Goal: Register for event/course

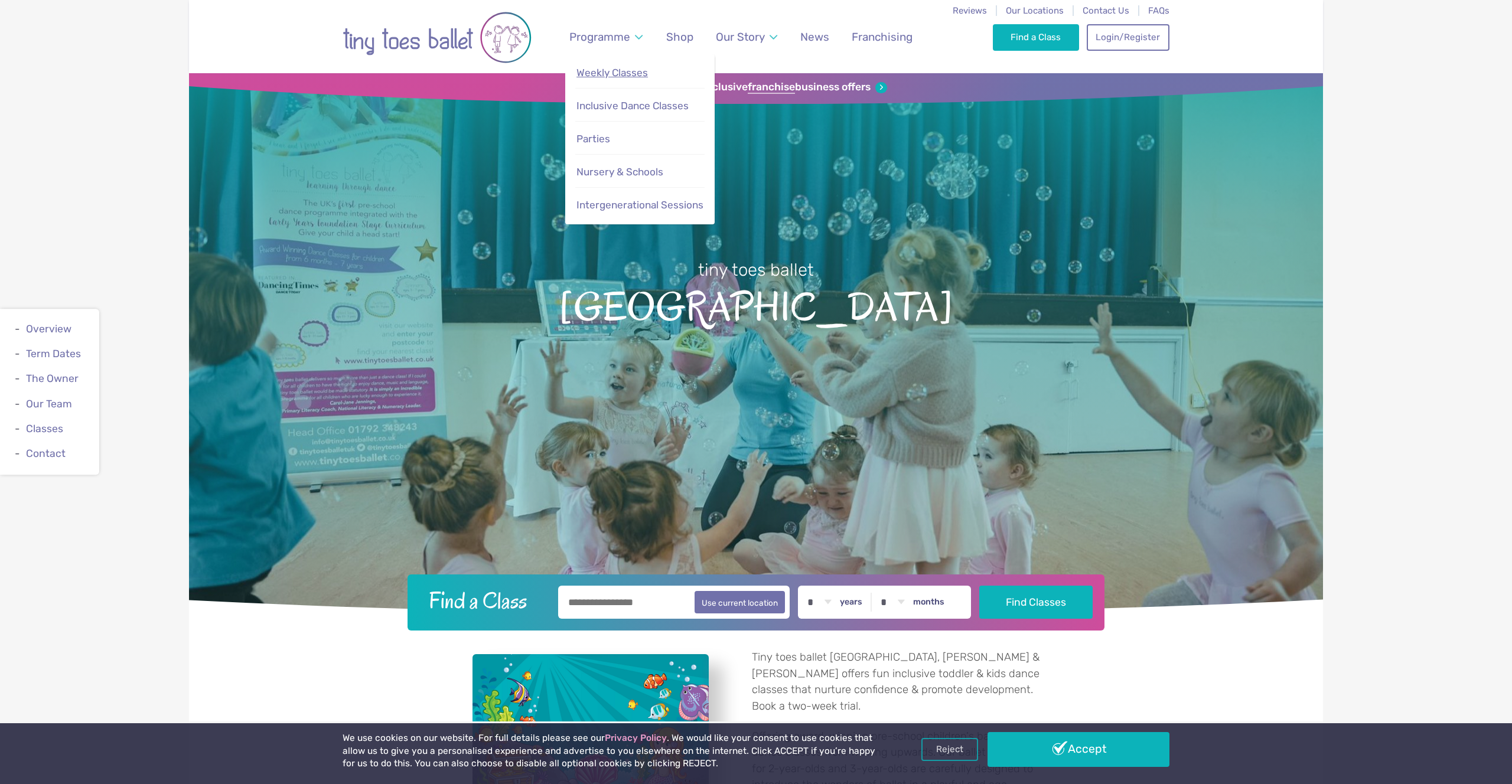
click at [599, 79] on link "Weekly Classes" at bounding box center [639, 73] width 129 height 26
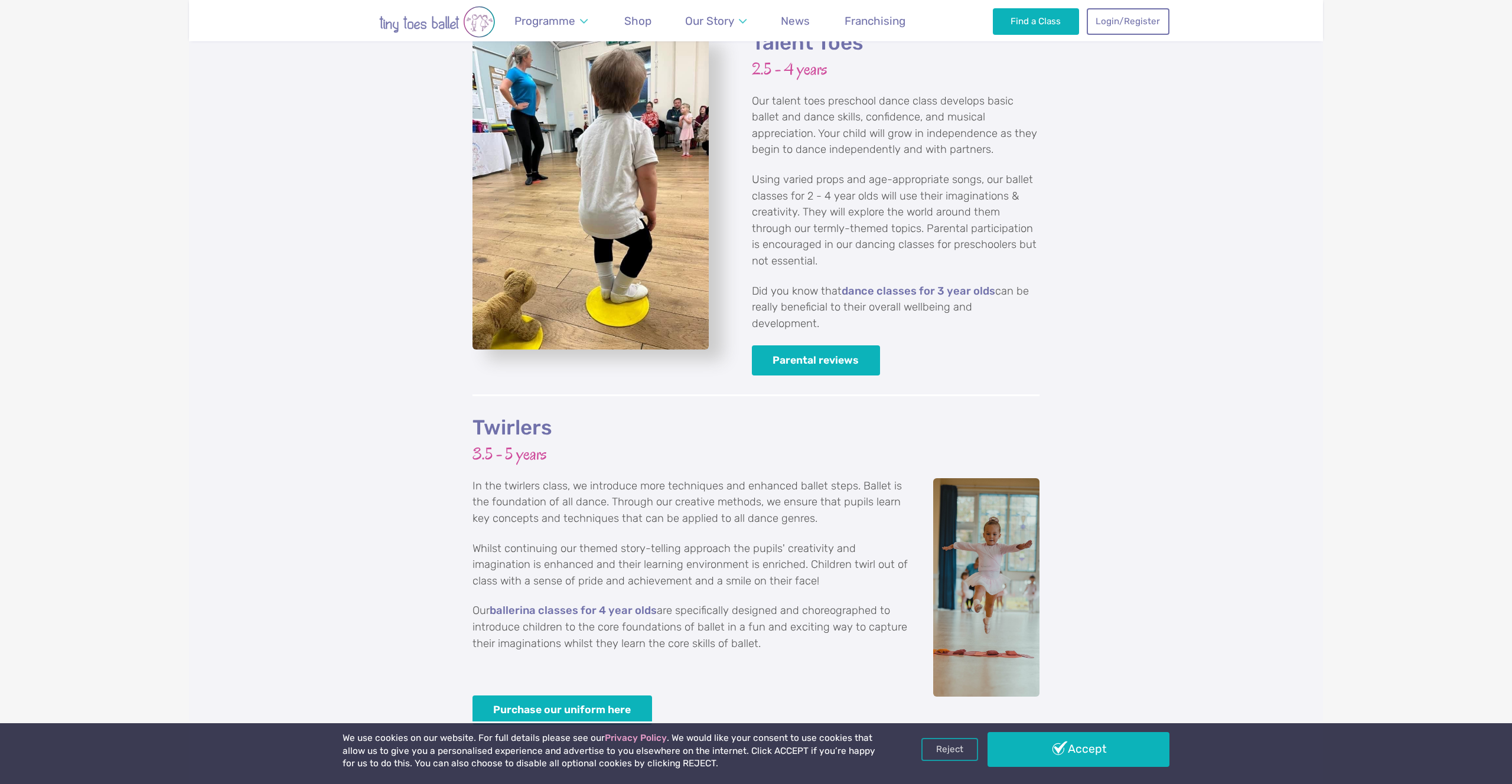
scroll to position [1856, 0]
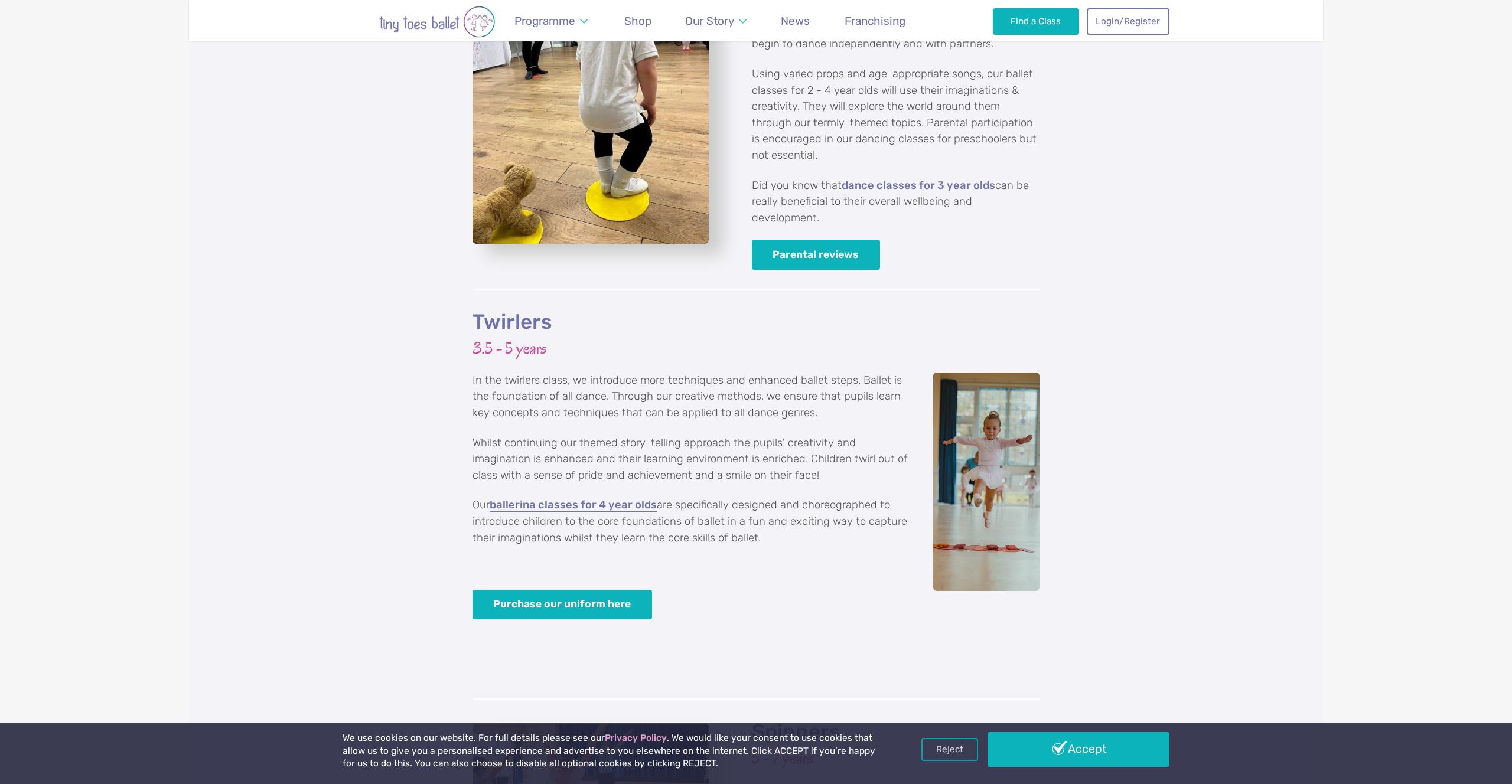
click at [594, 500] on link "ballerina classes for 4 year olds" at bounding box center [573, 505] width 167 height 12
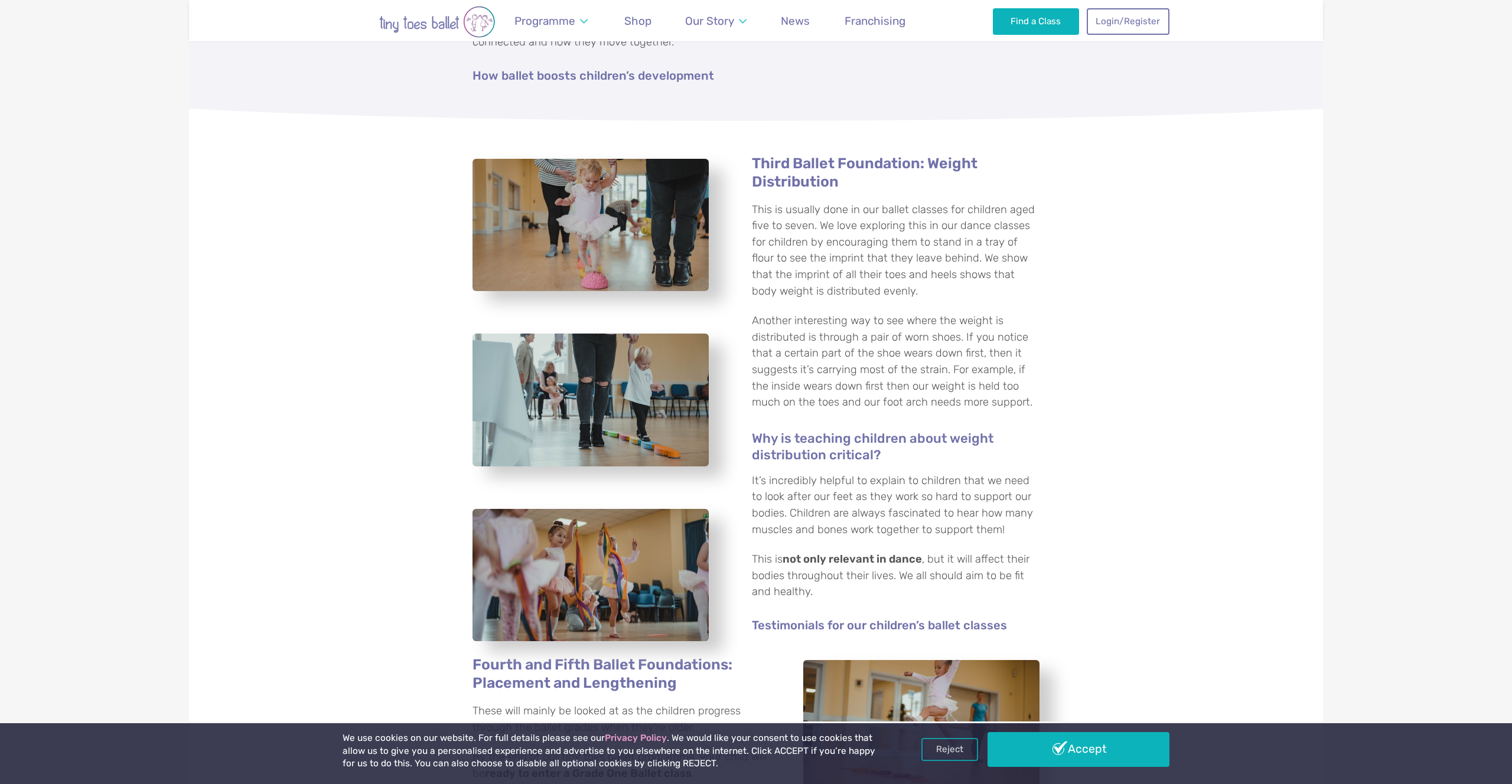
scroll to position [1099, 0]
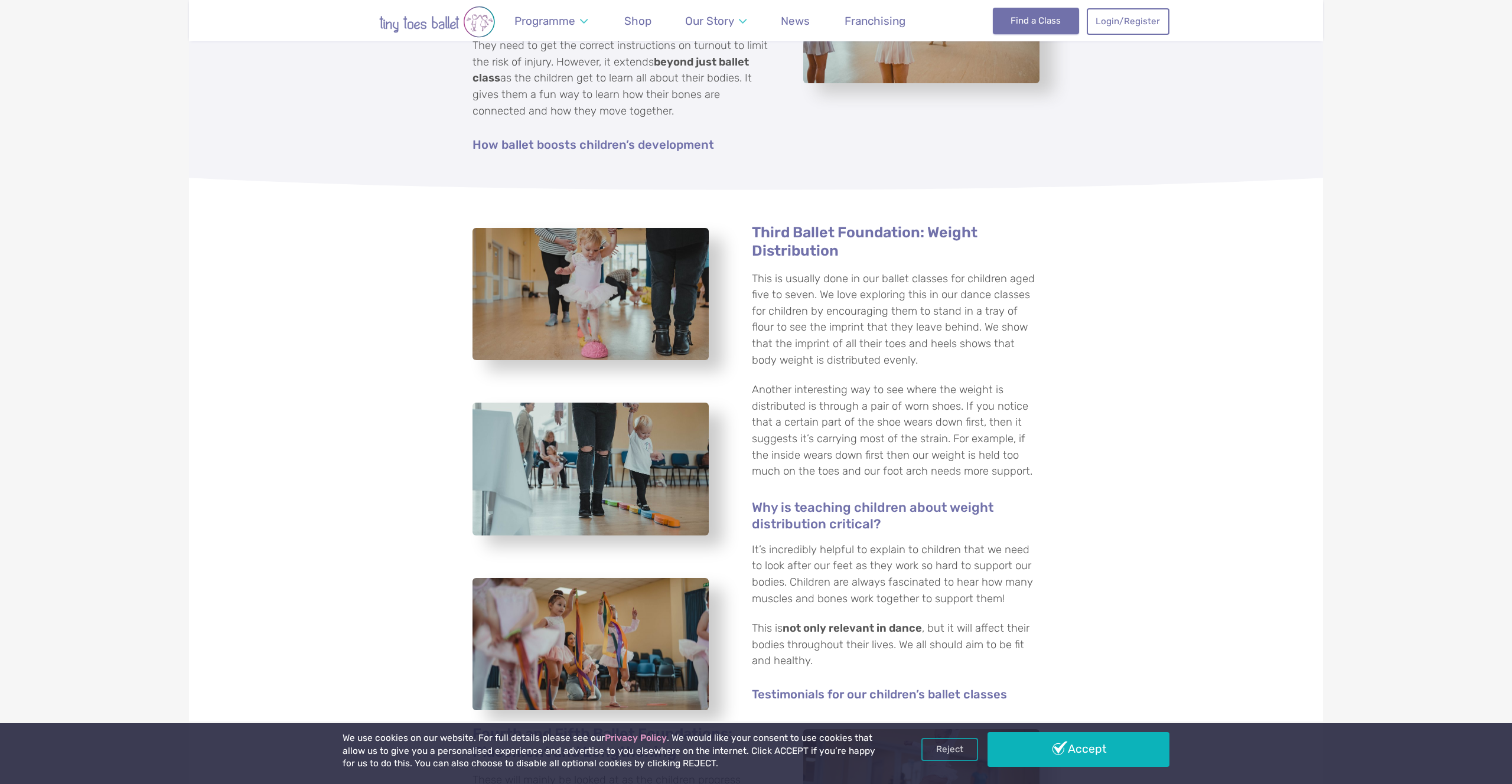
click at [1054, 21] on link "Find a Class" at bounding box center [1036, 20] width 87 height 26
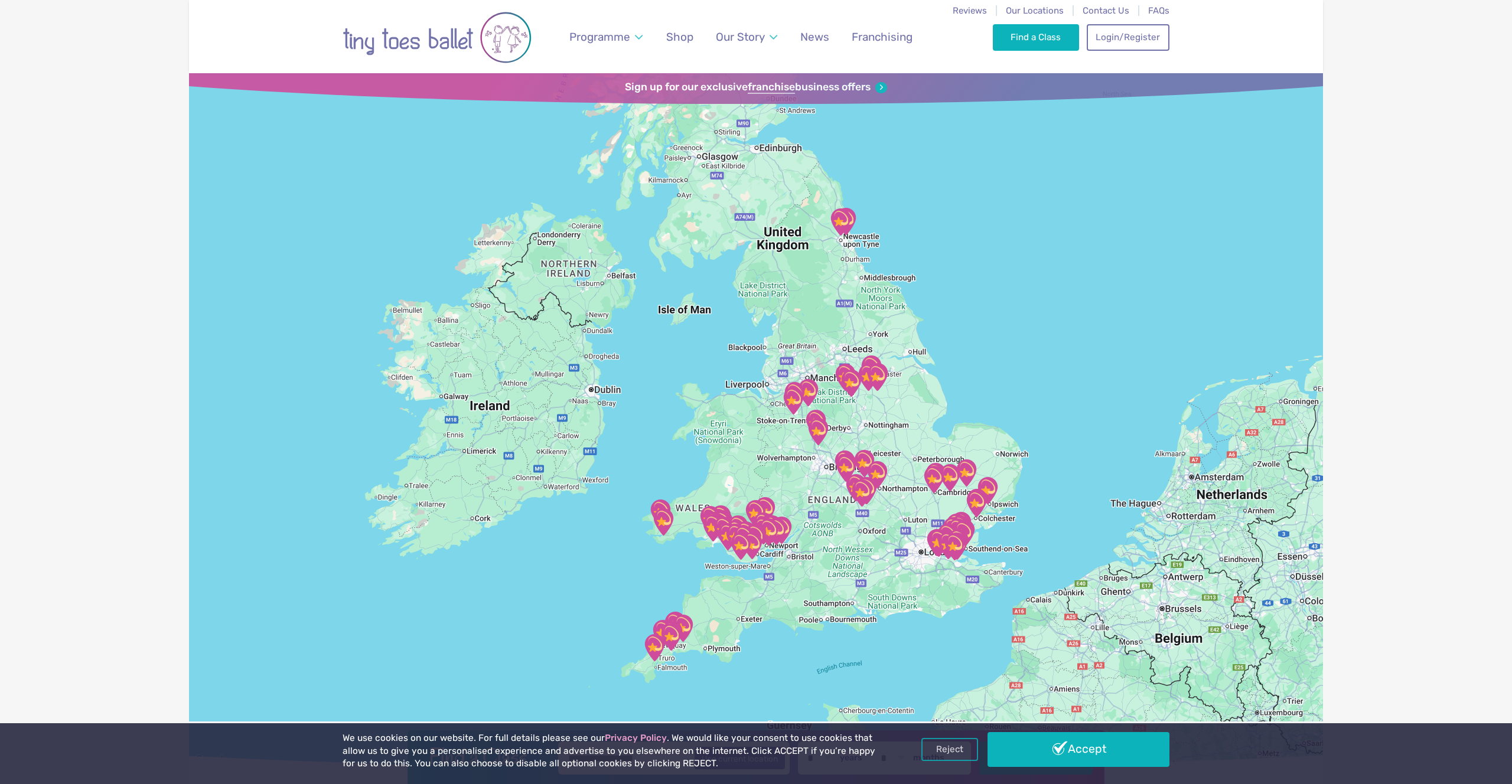
click at [849, 213] on img "Sport@Gosforth" at bounding box center [840, 222] width 29 height 29
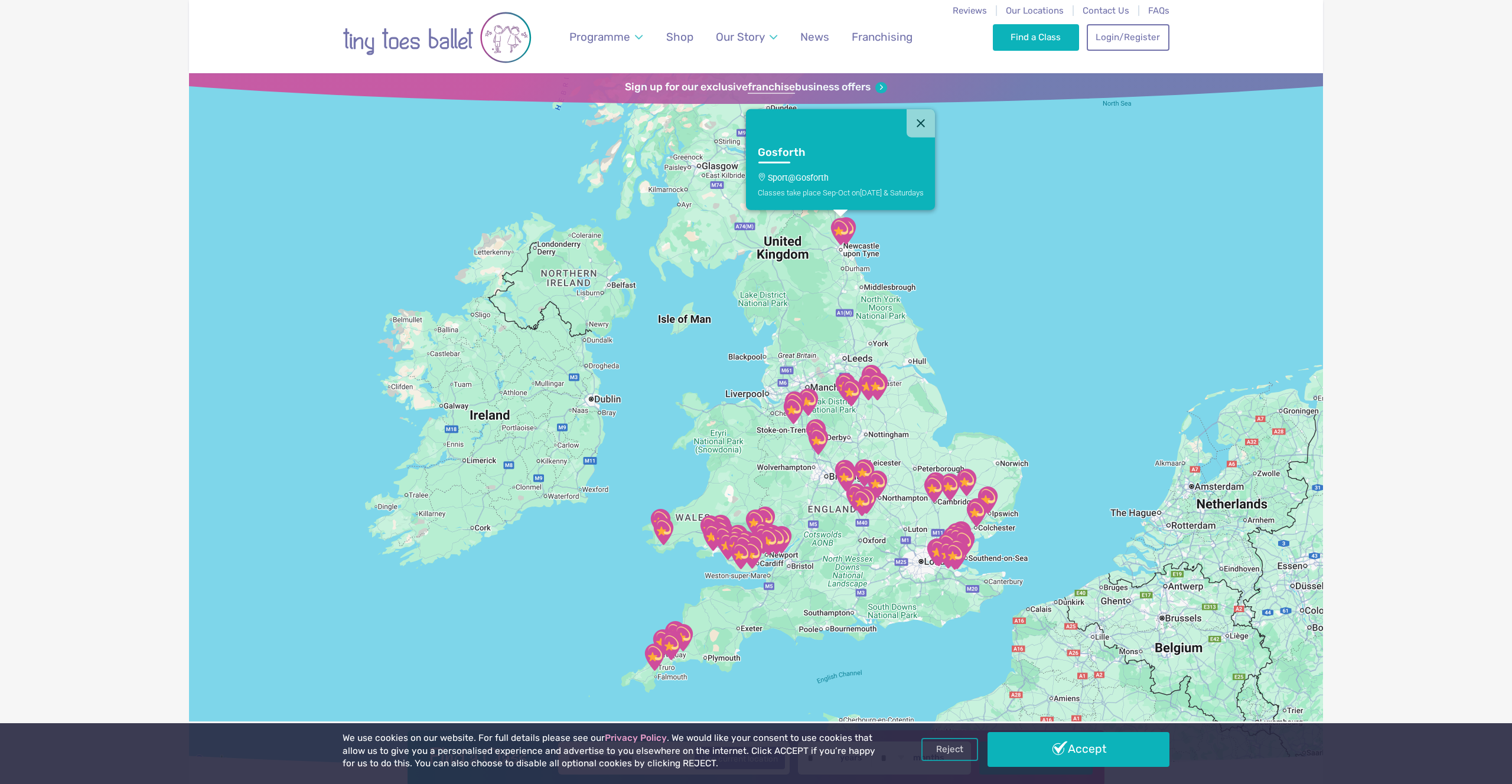
click at [772, 149] on h3 "Gosforth" at bounding box center [830, 152] width 145 height 14
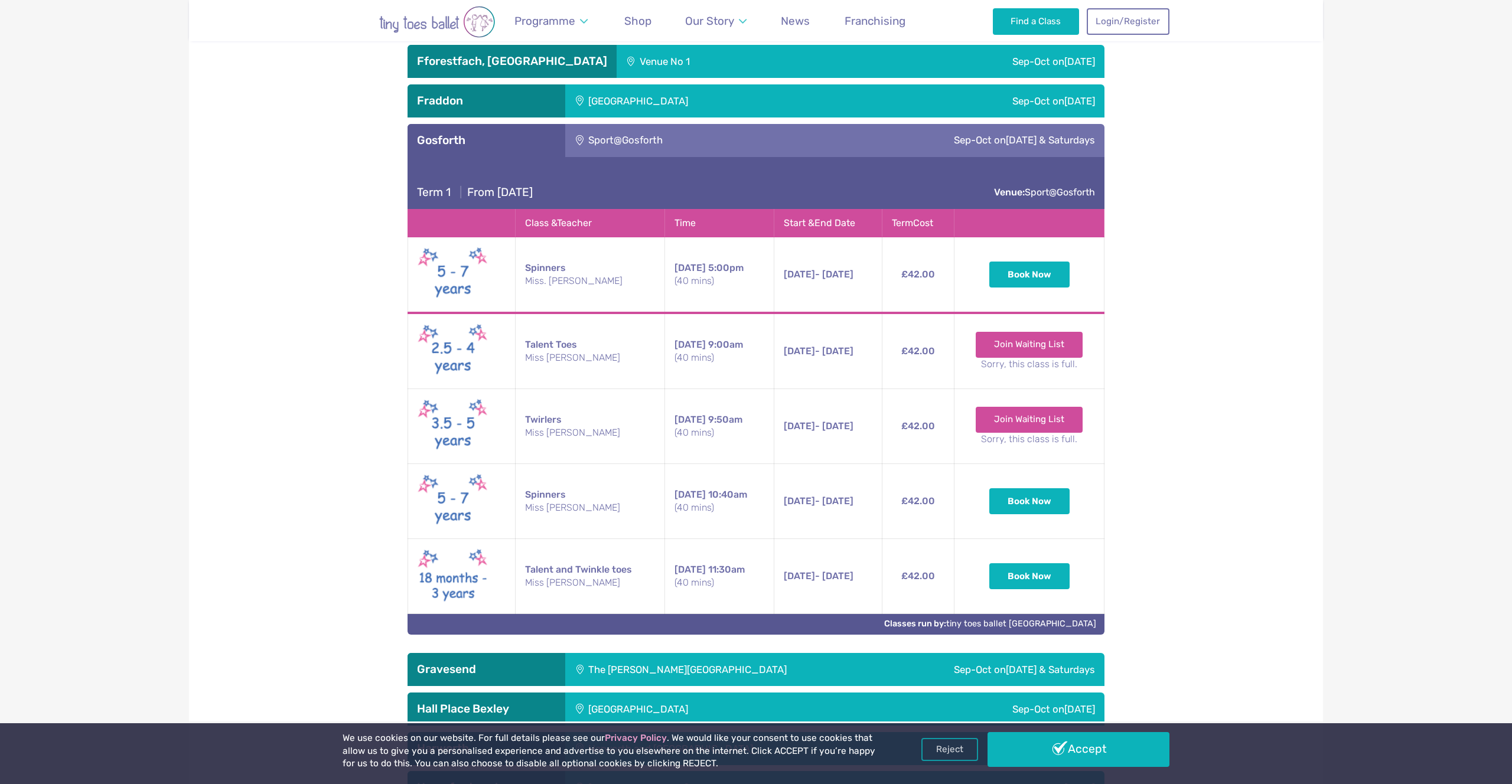
scroll to position [1969, 0]
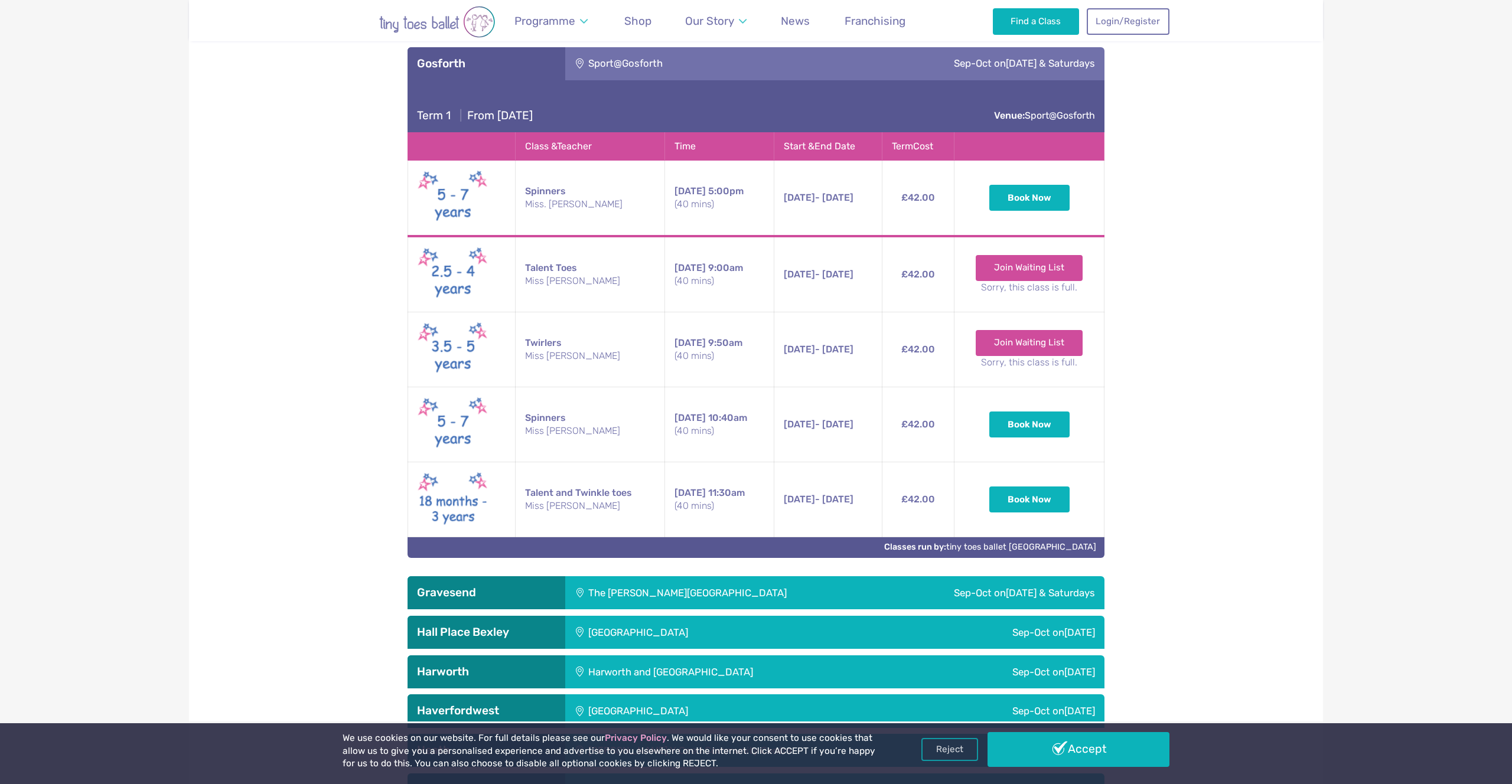
drag, startPoint x: 523, startPoint y: 185, endPoint x: 777, endPoint y: 215, distance: 255.8
click at [782, 217] on tr "Spinners Miss. Kathryn Thursday 5:00pm (40 mins) 11th Sep - 16th Oct Thursday 1…" at bounding box center [756, 199] width 697 height 77
click at [575, 211] on small "Miss. Kathryn" at bounding box center [590, 204] width 130 height 13
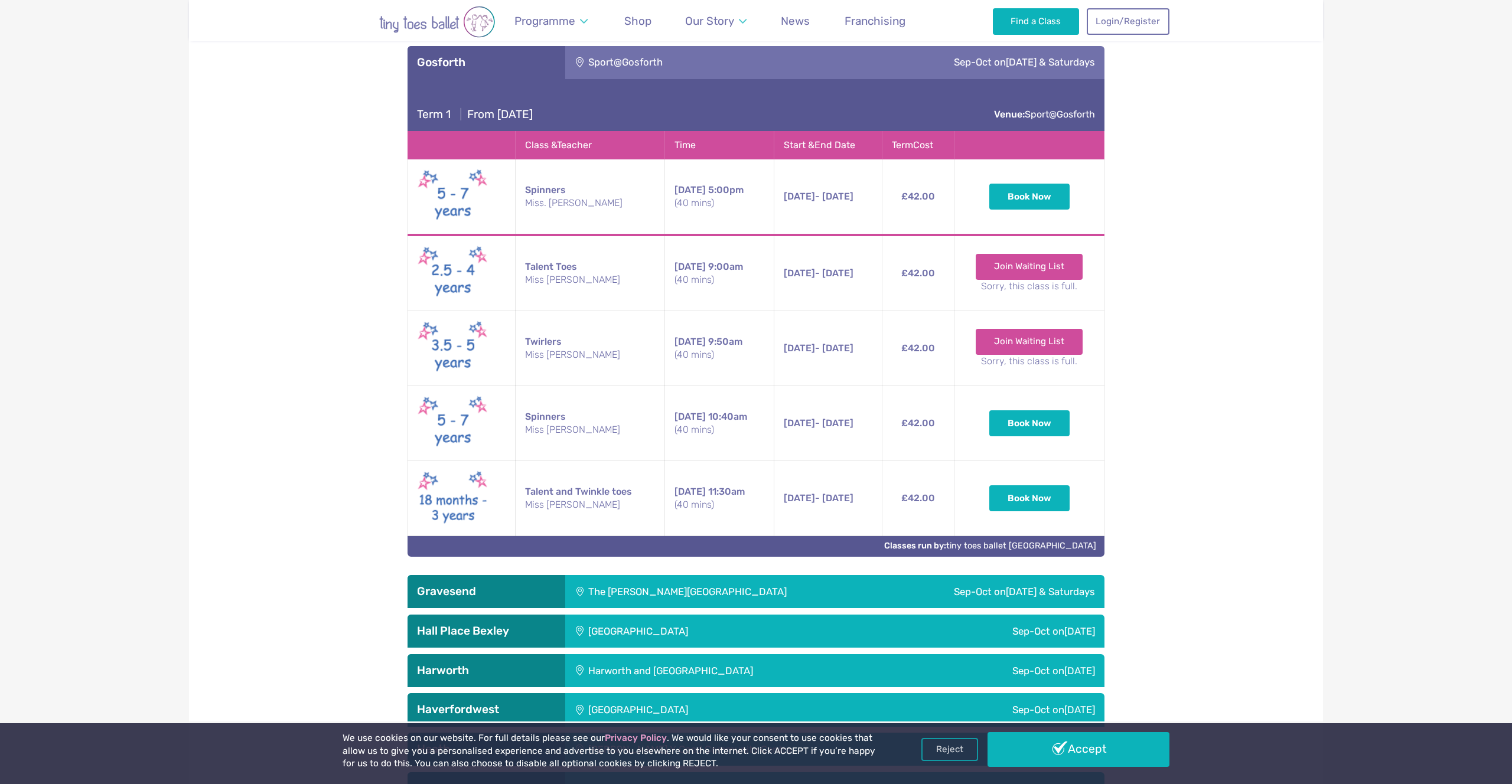
scroll to position [1972, 0]
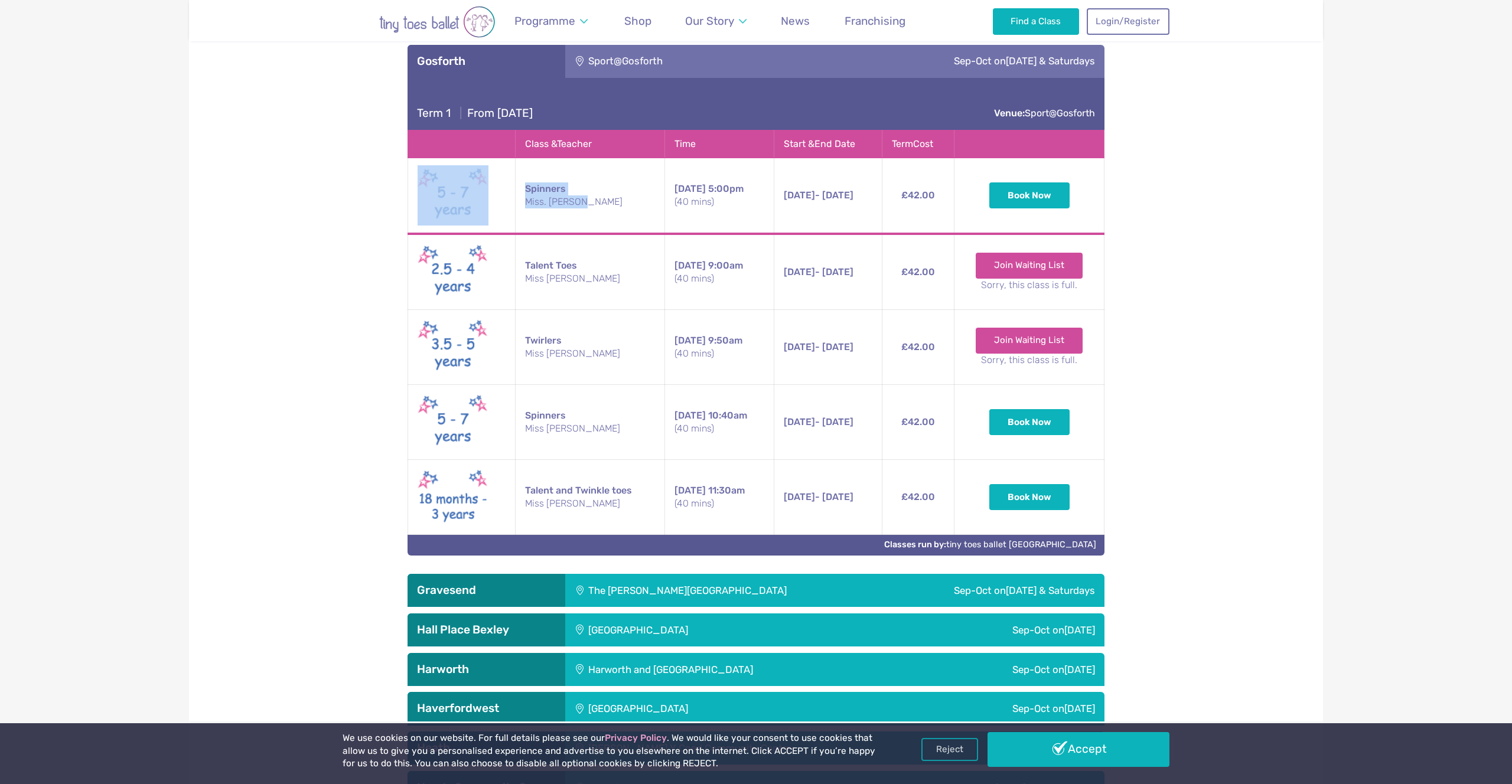
drag, startPoint x: 585, startPoint y: 211, endPoint x: 417, endPoint y: 197, distance: 168.6
click at [417, 197] on tr "Spinners Miss. Kathryn Thursday 5:00pm (40 mins) 11th Sep - 16th Oct Thursday 1…" at bounding box center [756, 197] width 697 height 77
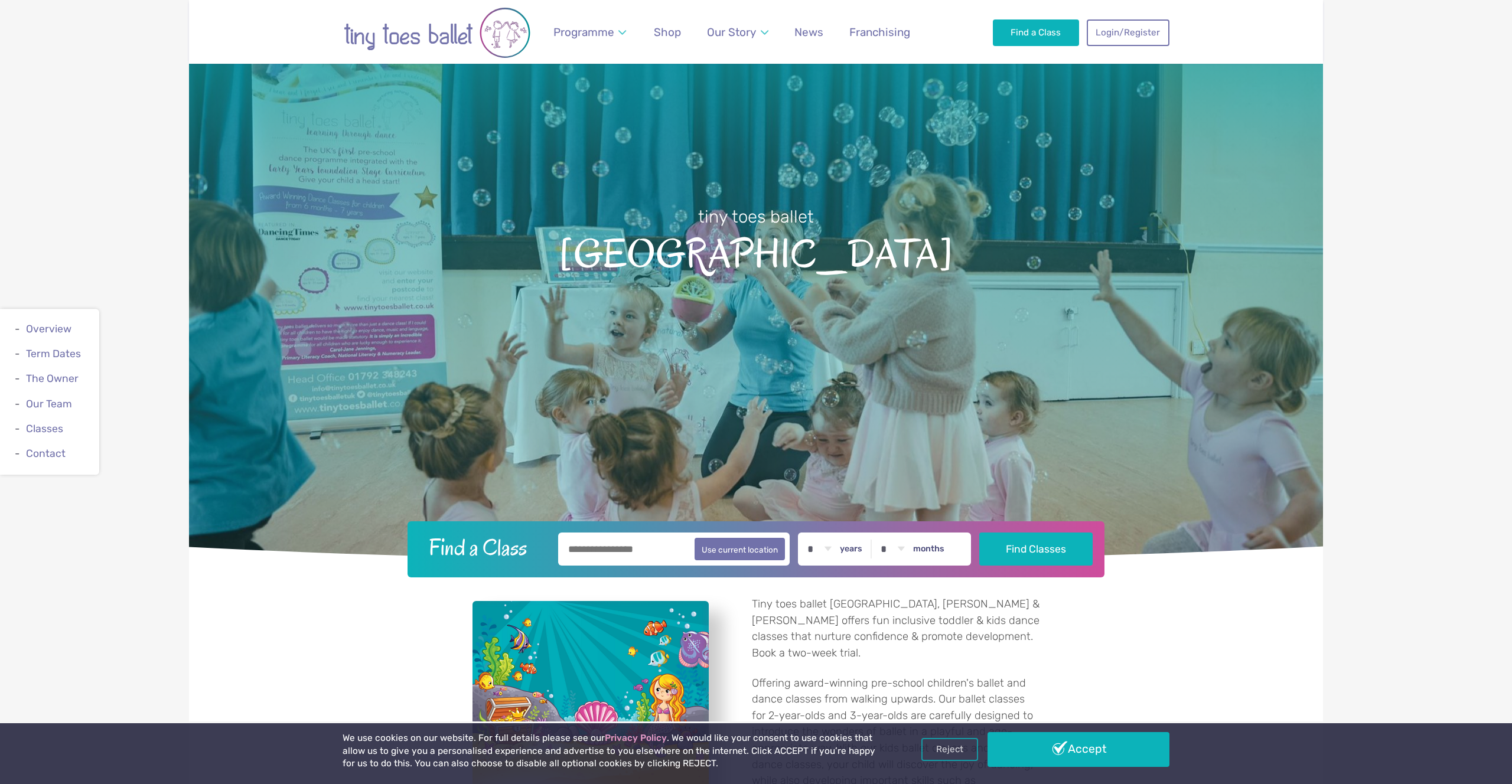
scroll to position [54, 0]
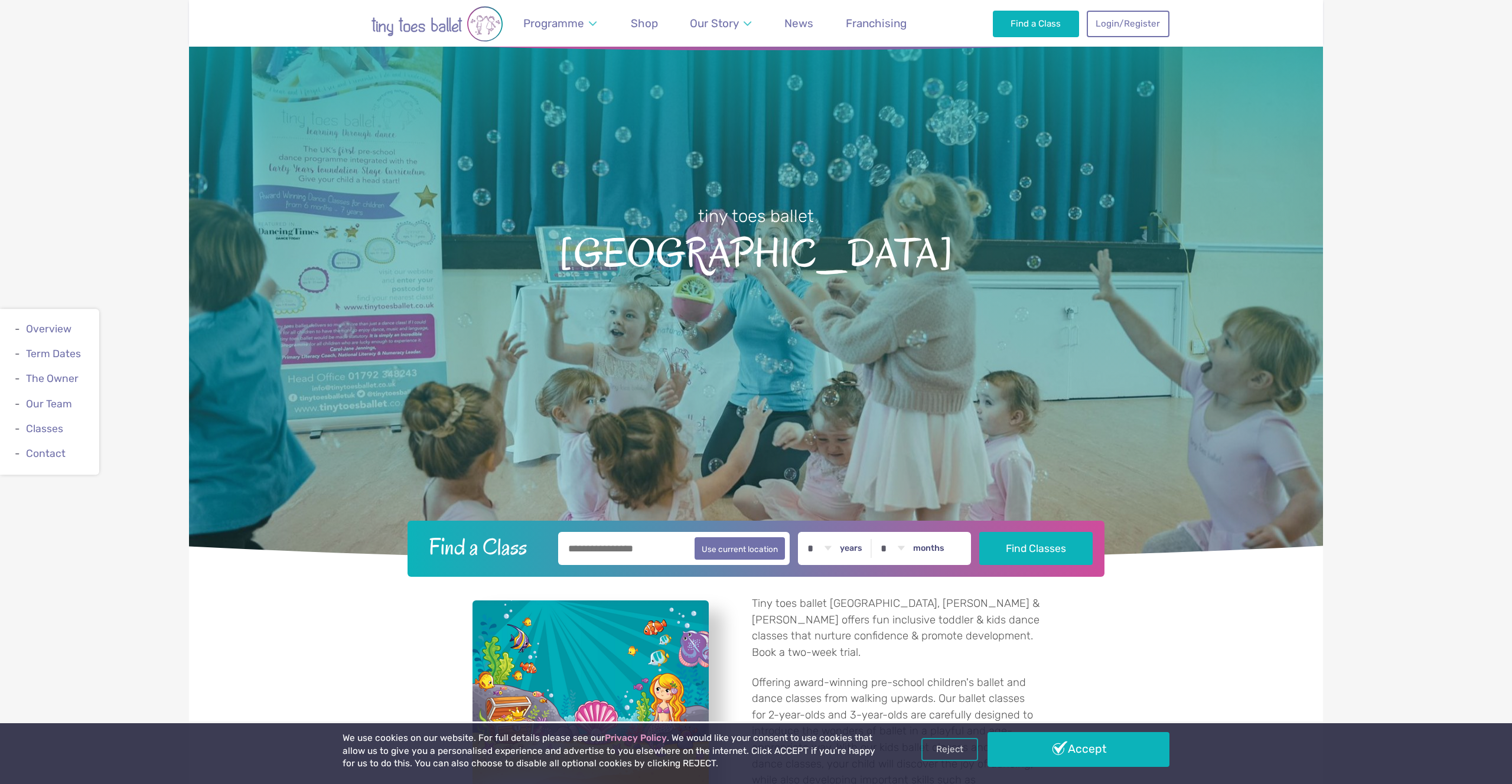
click at [603, 539] on input "text" at bounding box center [674, 548] width 232 height 33
type input "*******"
click at [821, 553] on select "* * * * * * * * * * ** ** **" at bounding box center [819, 548] width 36 height 33
select select "*"
click at [803, 531] on select "* * * * * * * * * * ** ** **" at bounding box center [819, 548] width 36 height 33
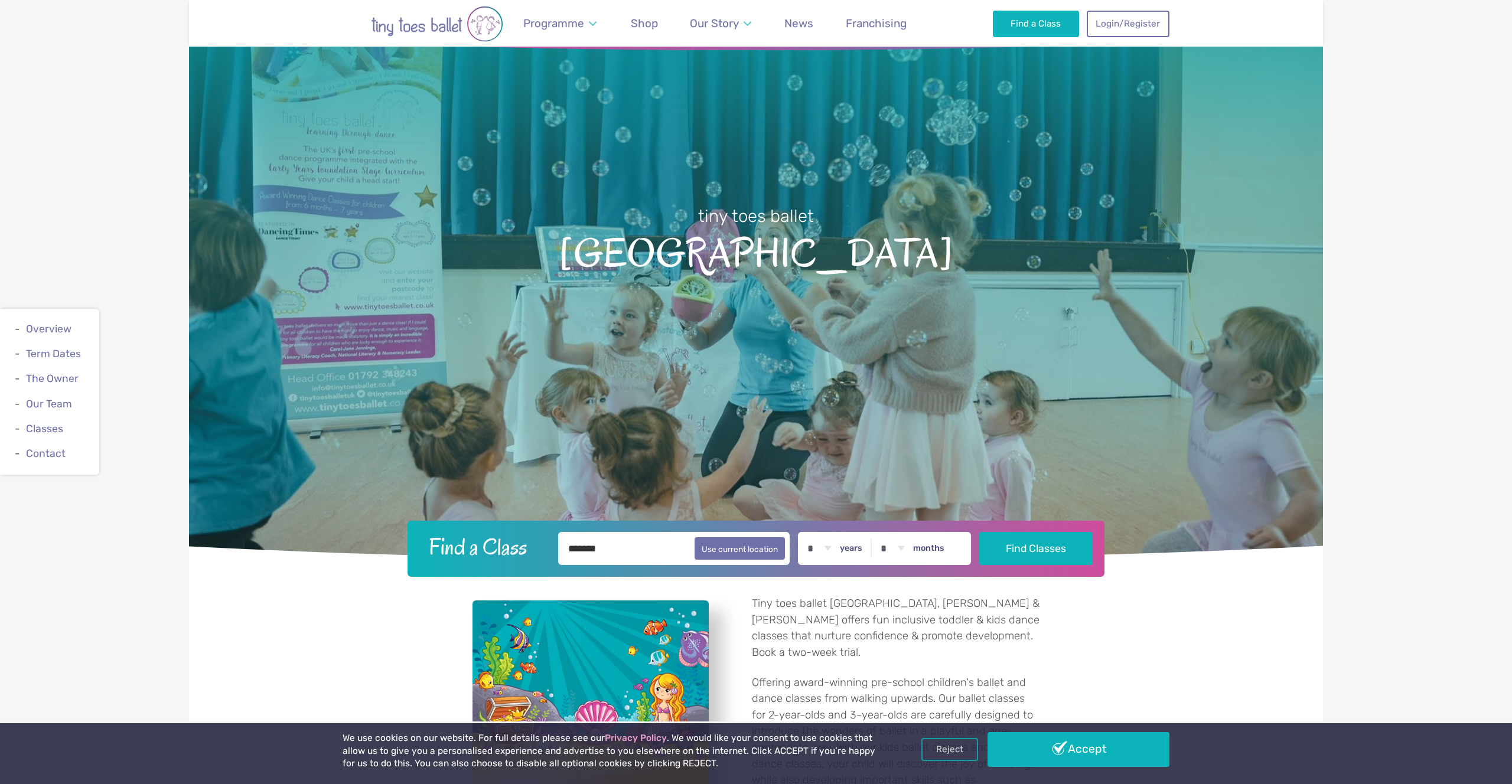
click at [943, 548] on label "months" at bounding box center [928, 549] width 31 height 11
click at [911, 548] on select "* * * * * * * * * * ** **" at bounding box center [892, 548] width 36 height 33
drag, startPoint x: 924, startPoint y: 547, endPoint x: 917, endPoint y: 545, distance: 7.3
click at [924, 547] on label "months" at bounding box center [928, 549] width 31 height 11
click at [911, 547] on select "* * * * * * * * * * ** **" at bounding box center [892, 548] width 36 height 33
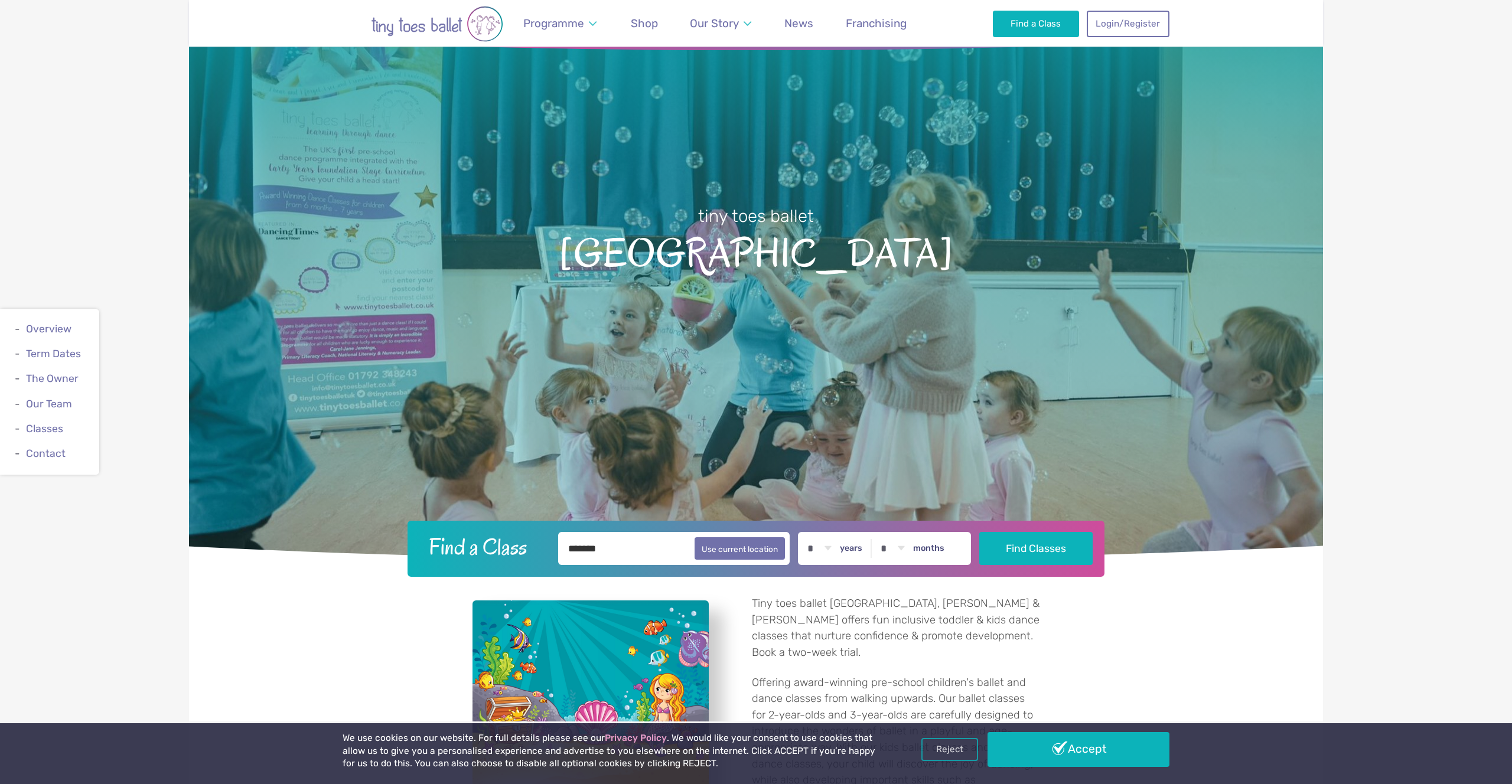
click at [900, 547] on select "* * * * * * * * * * ** **" at bounding box center [892, 548] width 36 height 33
select select "*"
click at [877, 531] on select "* * * * * * * * * * ** **" at bounding box center [892, 548] width 36 height 33
click at [1036, 552] on button "Find Classes" at bounding box center [1036, 548] width 114 height 33
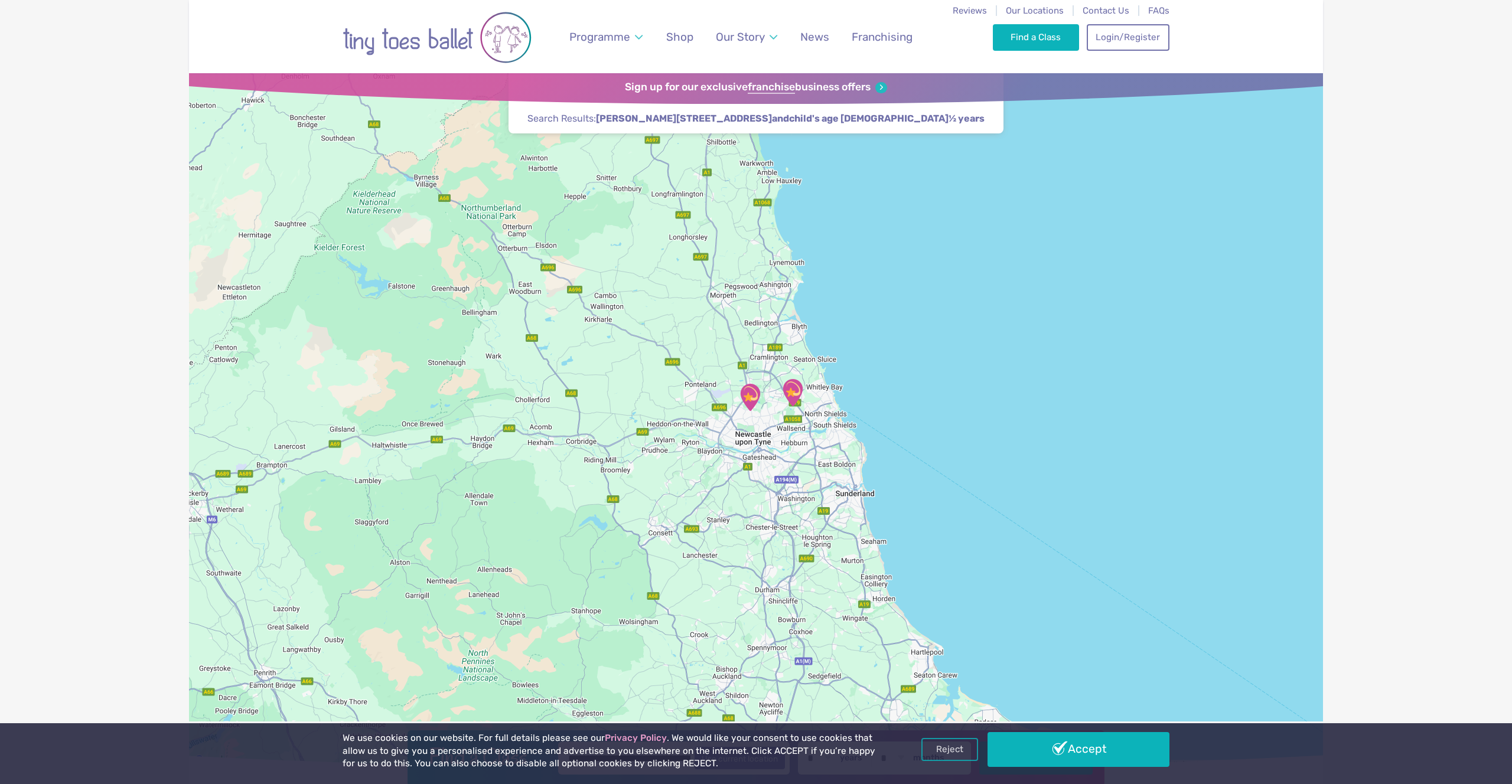
click at [749, 395] on img "Sport@Gosforth" at bounding box center [750, 397] width 29 height 29
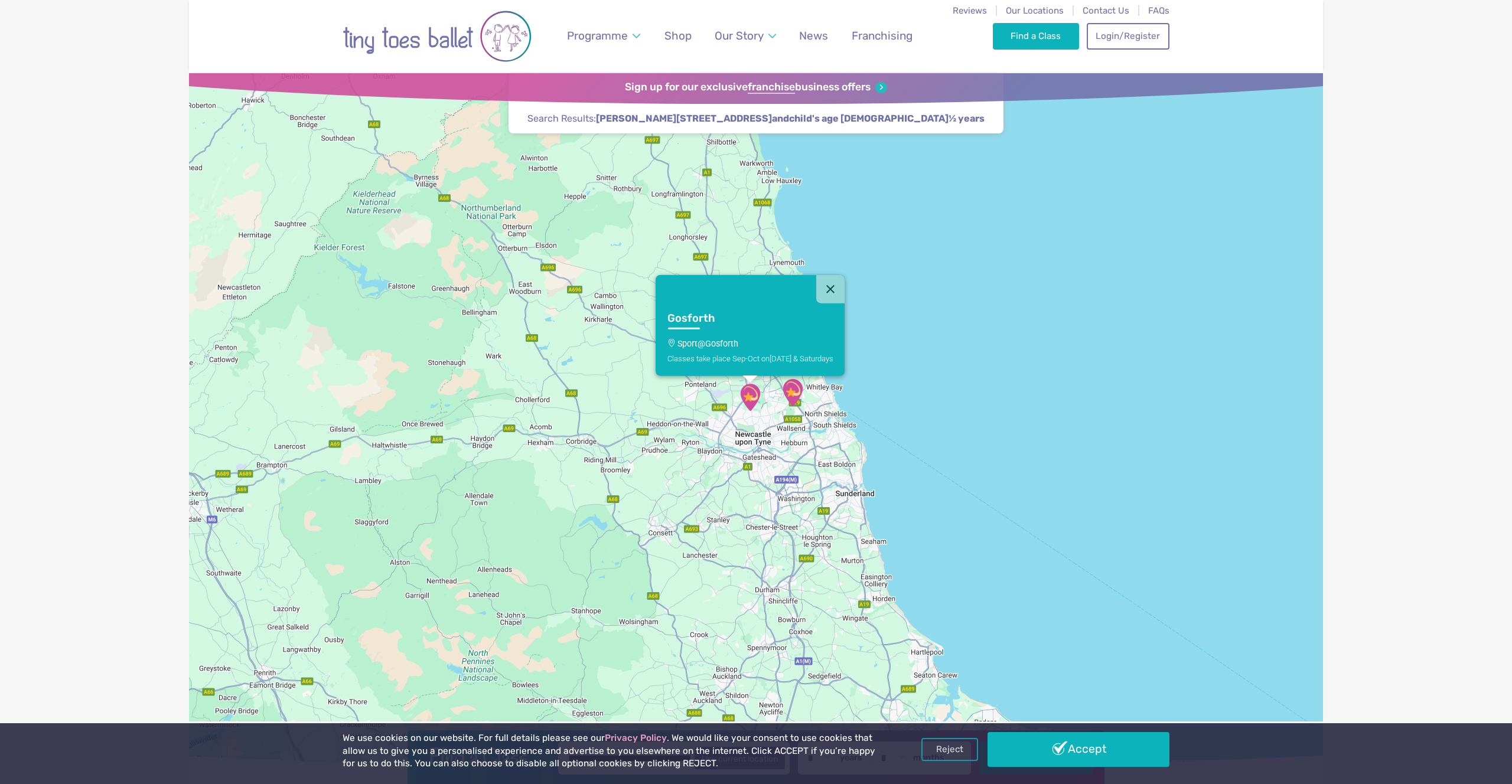
scroll to position [3, 0]
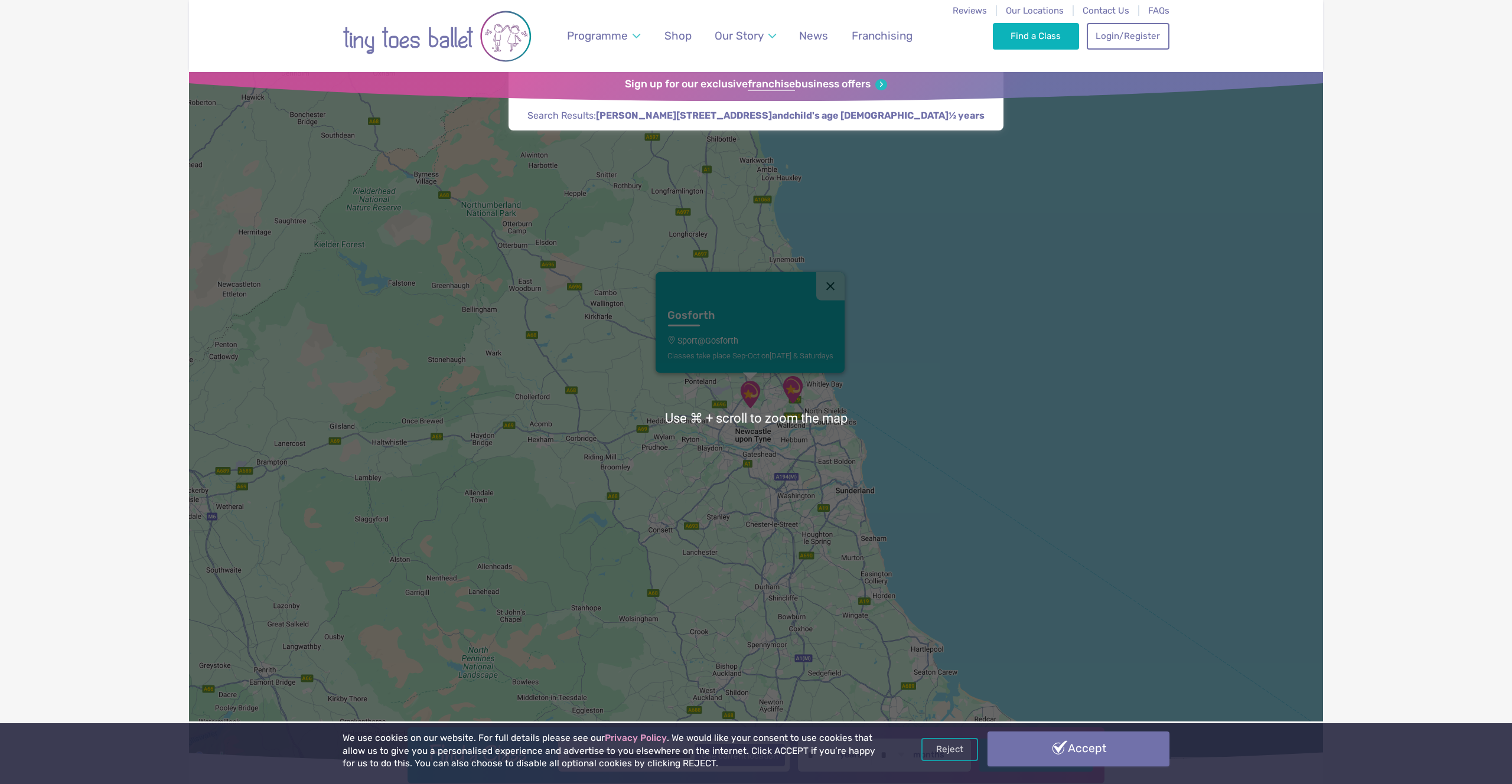
click at [1054, 738] on link "Accept" at bounding box center [1078, 748] width 181 height 35
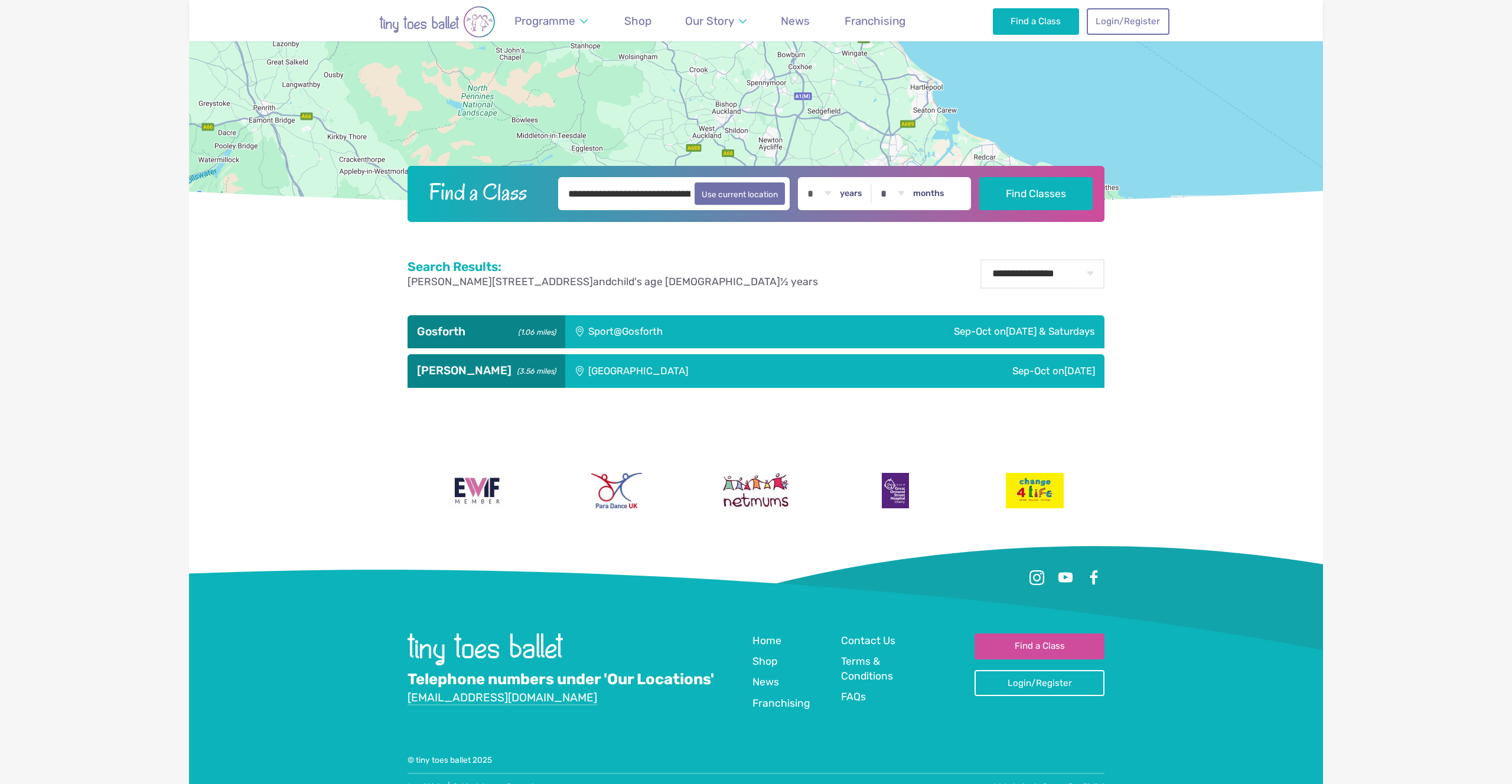
scroll to position [565, 0]
click at [668, 329] on div "Sport@Gosforth" at bounding box center [673, 331] width 215 height 33
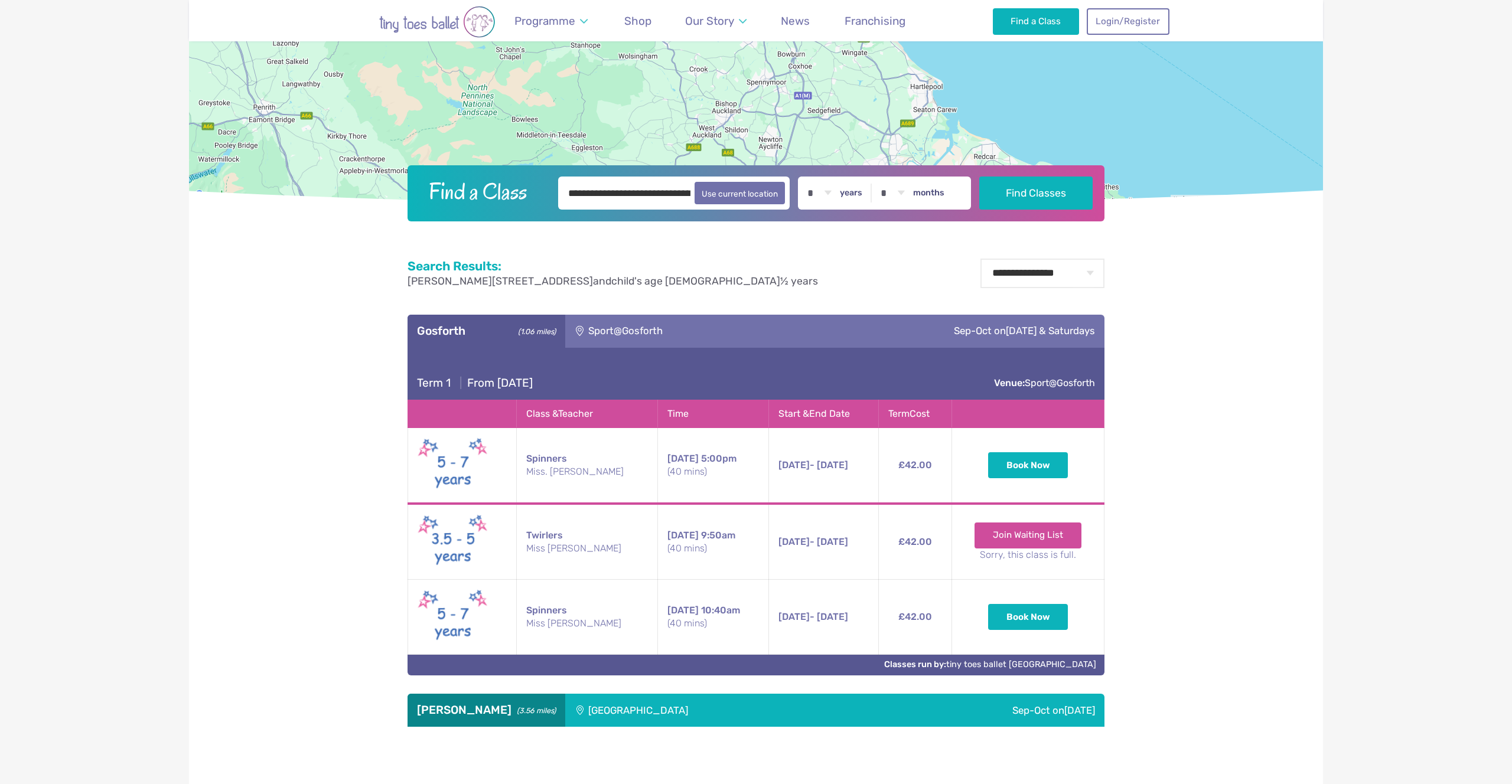
scroll to position [565, 0]
drag, startPoint x: 529, startPoint y: 535, endPoint x: 772, endPoint y: 559, distance: 244.2
click at [772, 559] on tr "Twirlers Miss Katie Saturday 9:50am (40 mins) 13th Sep - 18th Oct Saturday 13th…" at bounding box center [756, 542] width 697 height 77
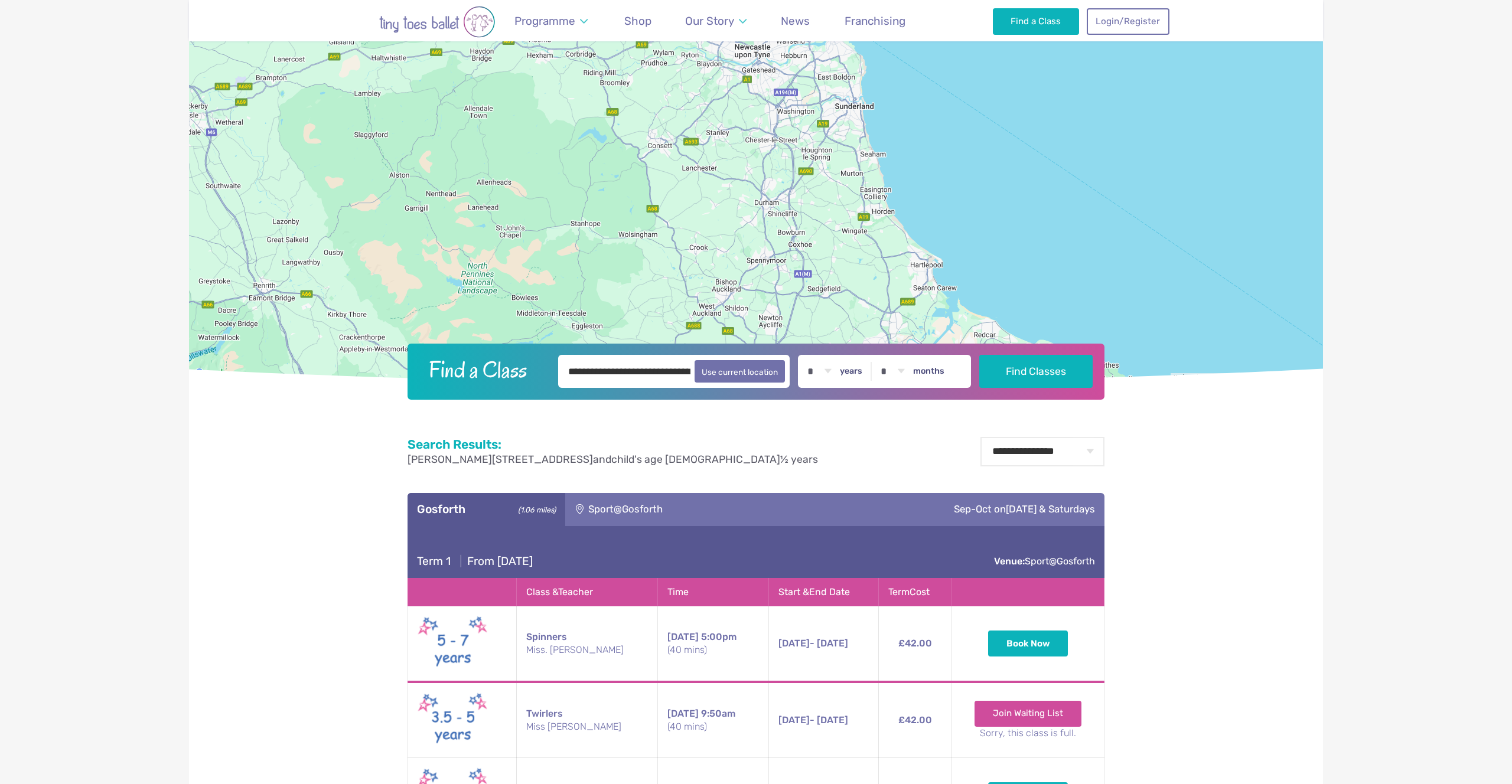
scroll to position [301, 0]
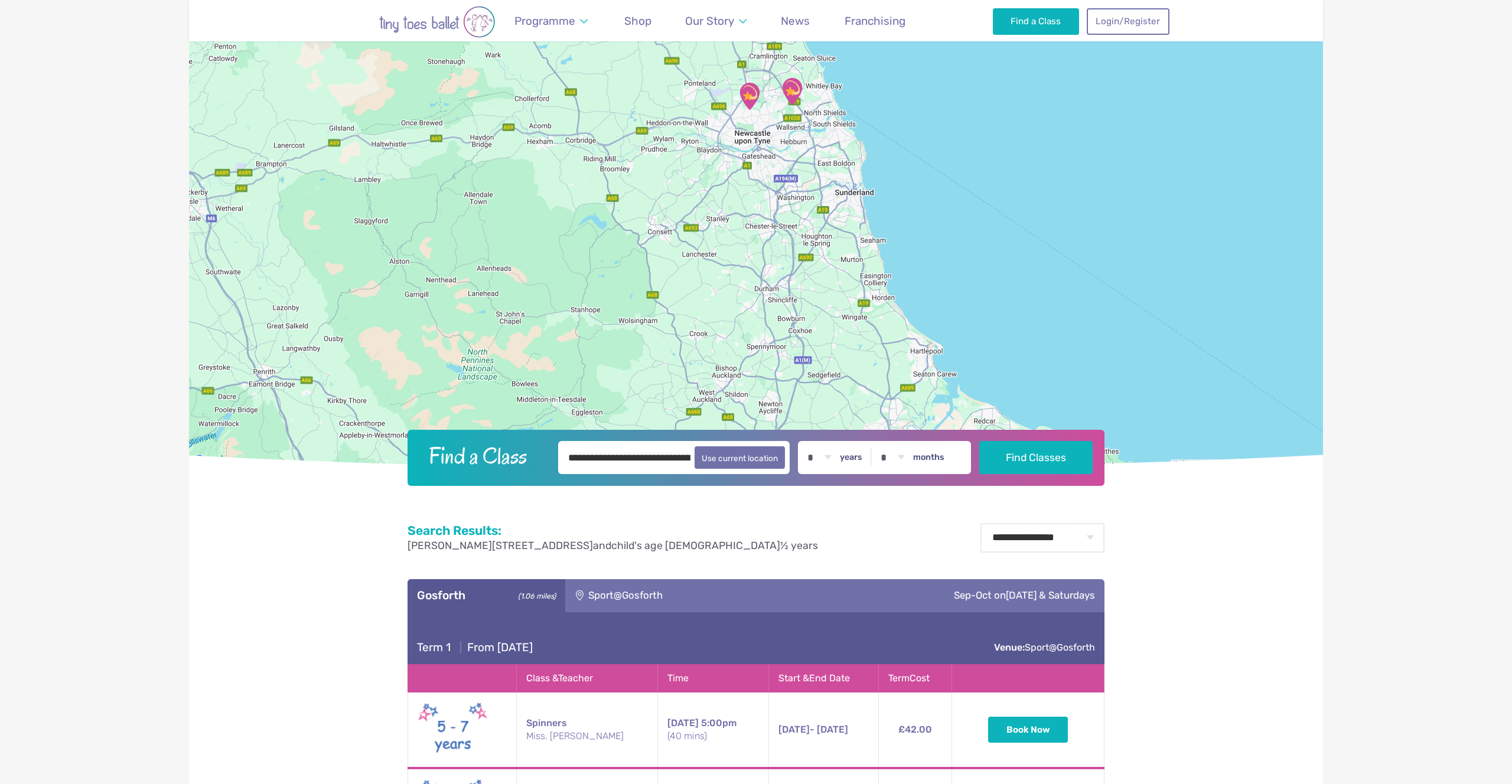
click at [790, 81] on img "Rising sun countryside centre" at bounding box center [792, 91] width 29 height 29
click at [793, 90] on img "Rising sun countryside centre" at bounding box center [792, 91] width 29 height 29
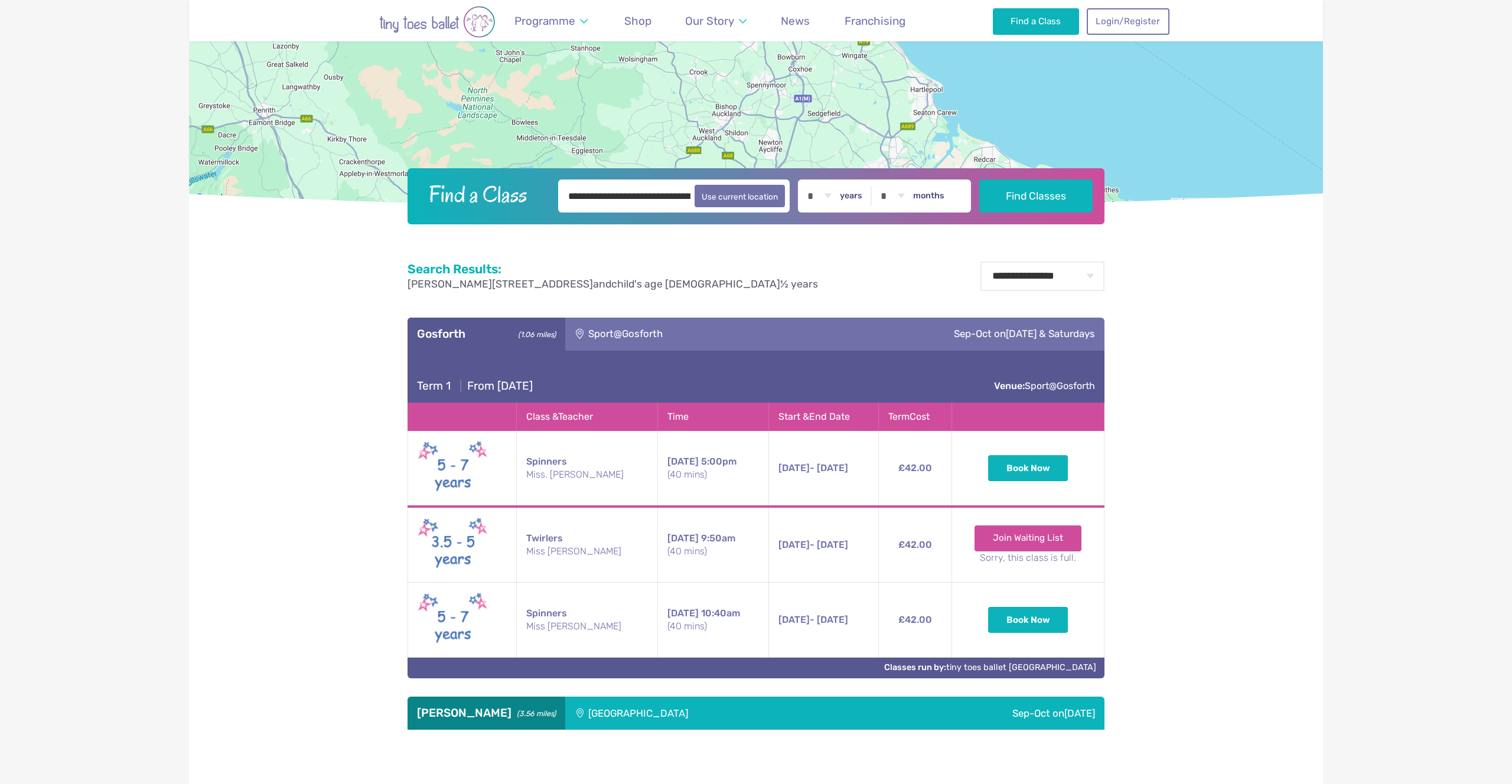
scroll to position [573, 0]
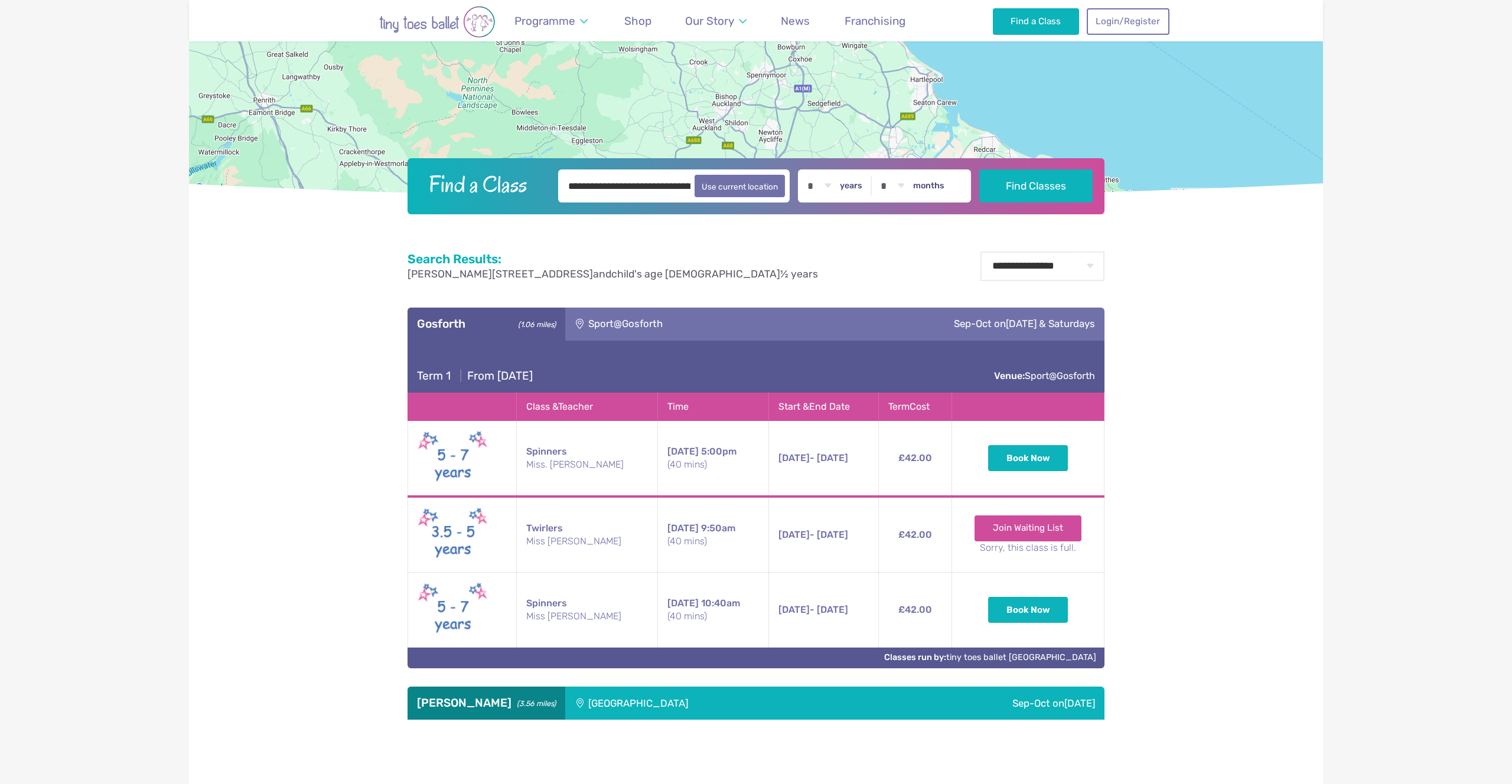
click at [483, 707] on h3 "Benton (3.56 miles)" at bounding box center [486, 704] width 139 height 15
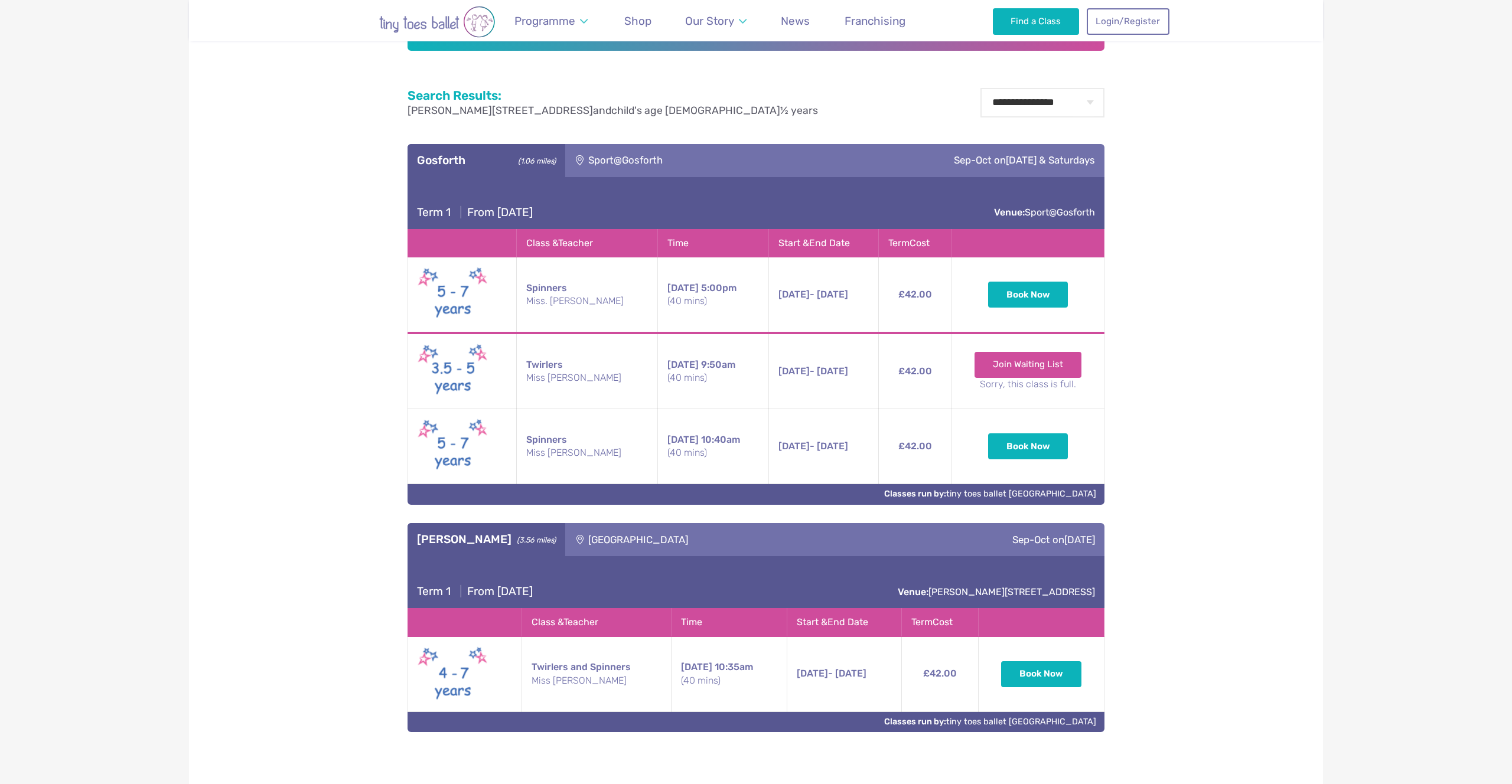
scroll to position [713, 0]
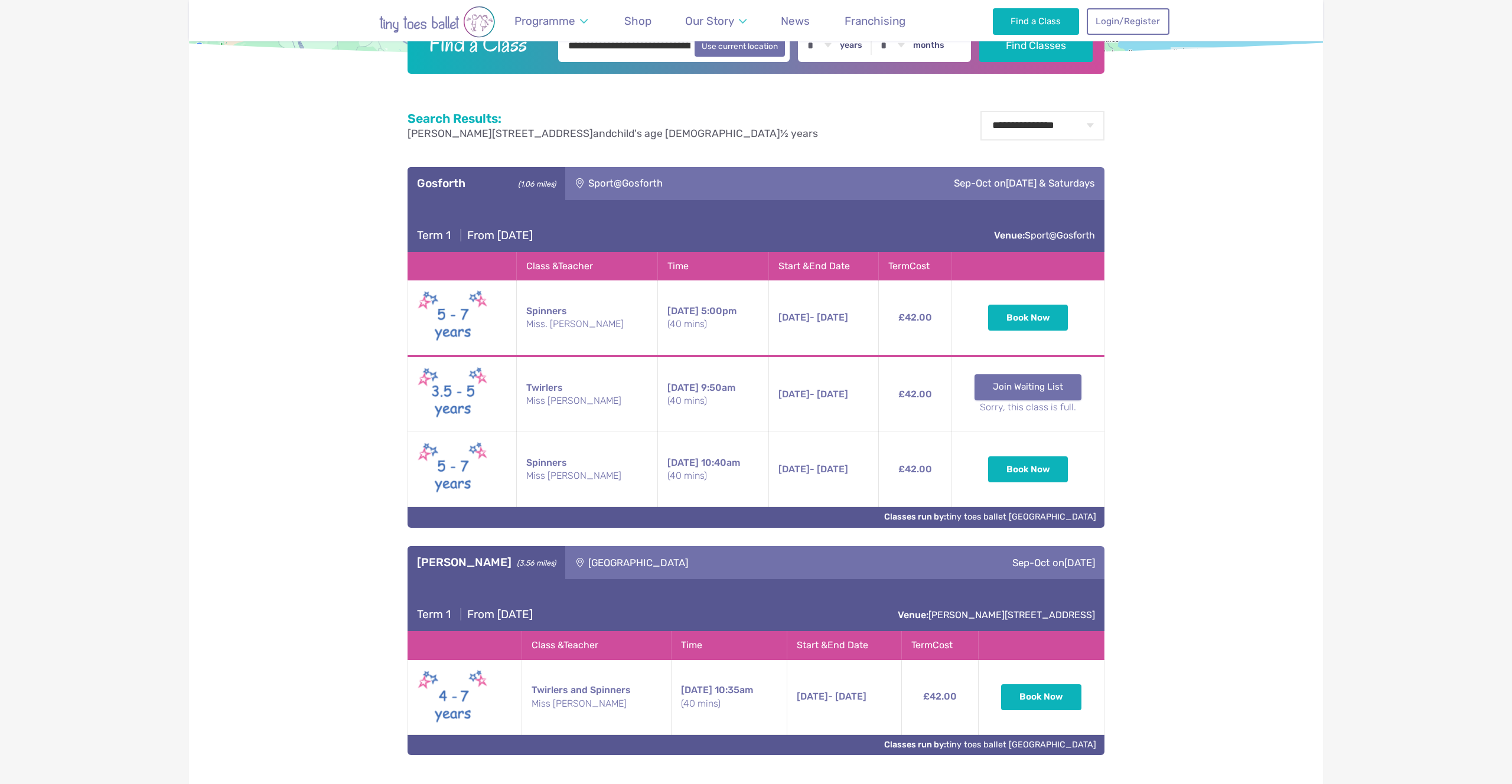
click at [1029, 387] on link "Join Waiting List" at bounding box center [1028, 387] width 107 height 26
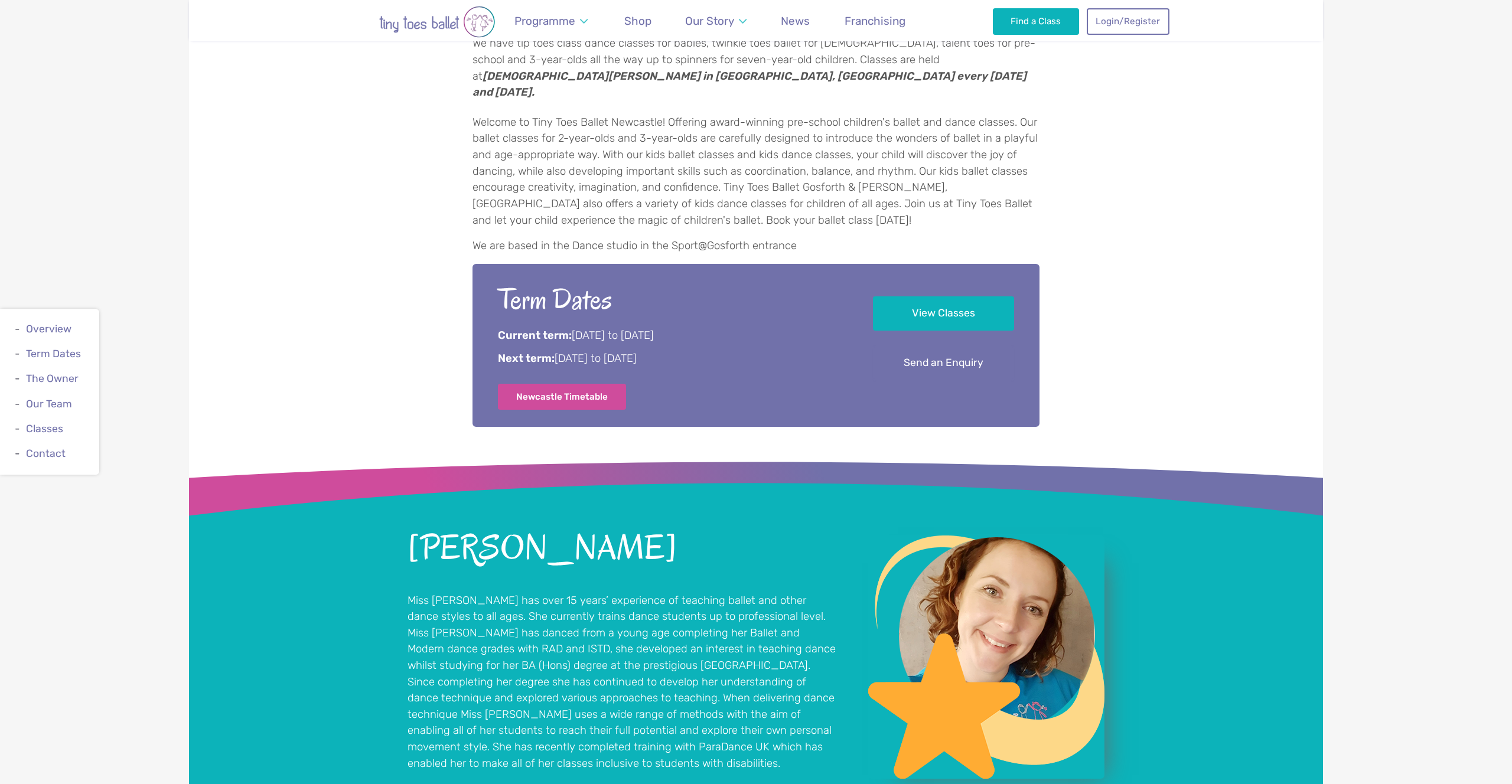
scroll to position [659, 0]
